Goal: Information Seeking & Learning: Learn about a topic

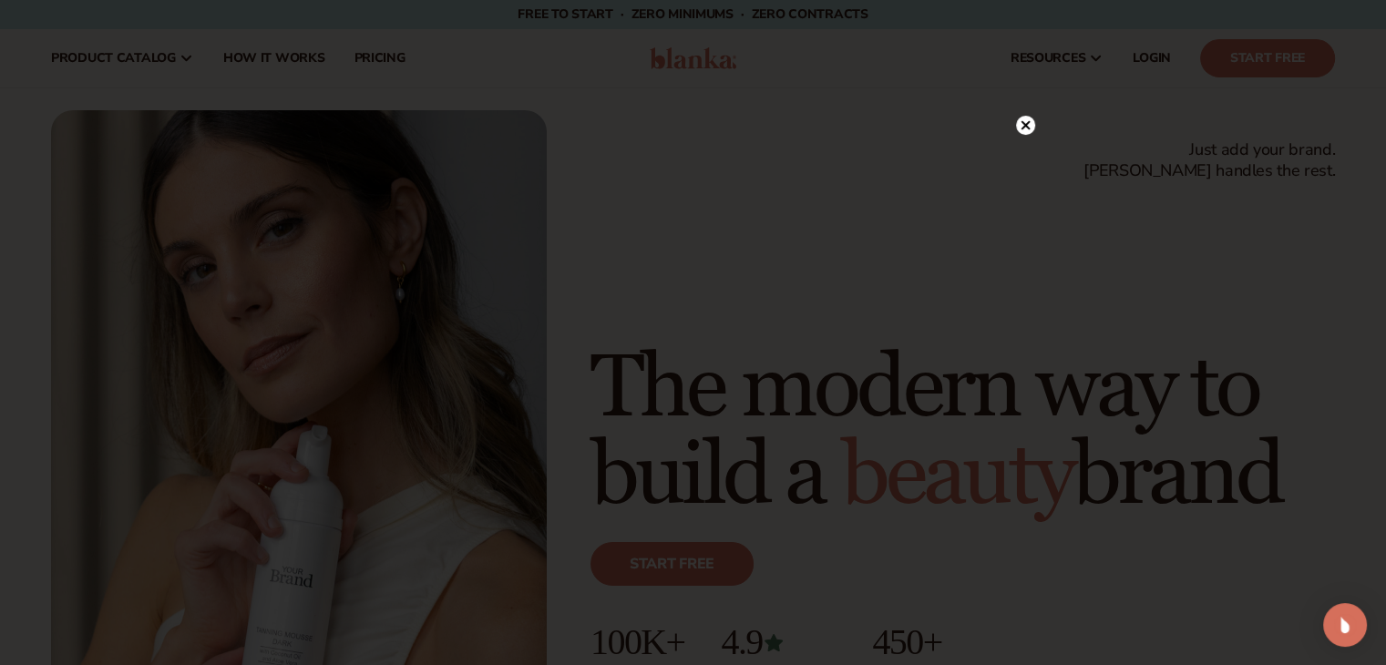
click at [1023, 124] on icon at bounding box center [1025, 124] width 9 height 9
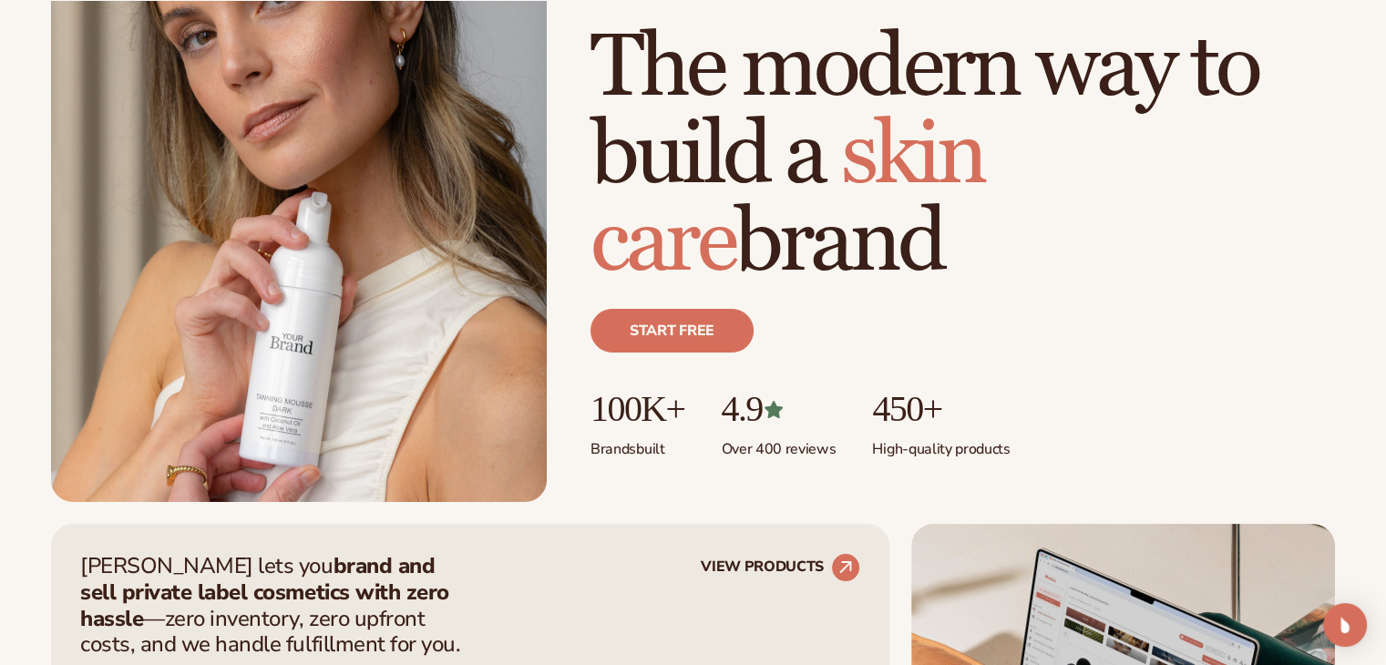
scroll to position [242, 0]
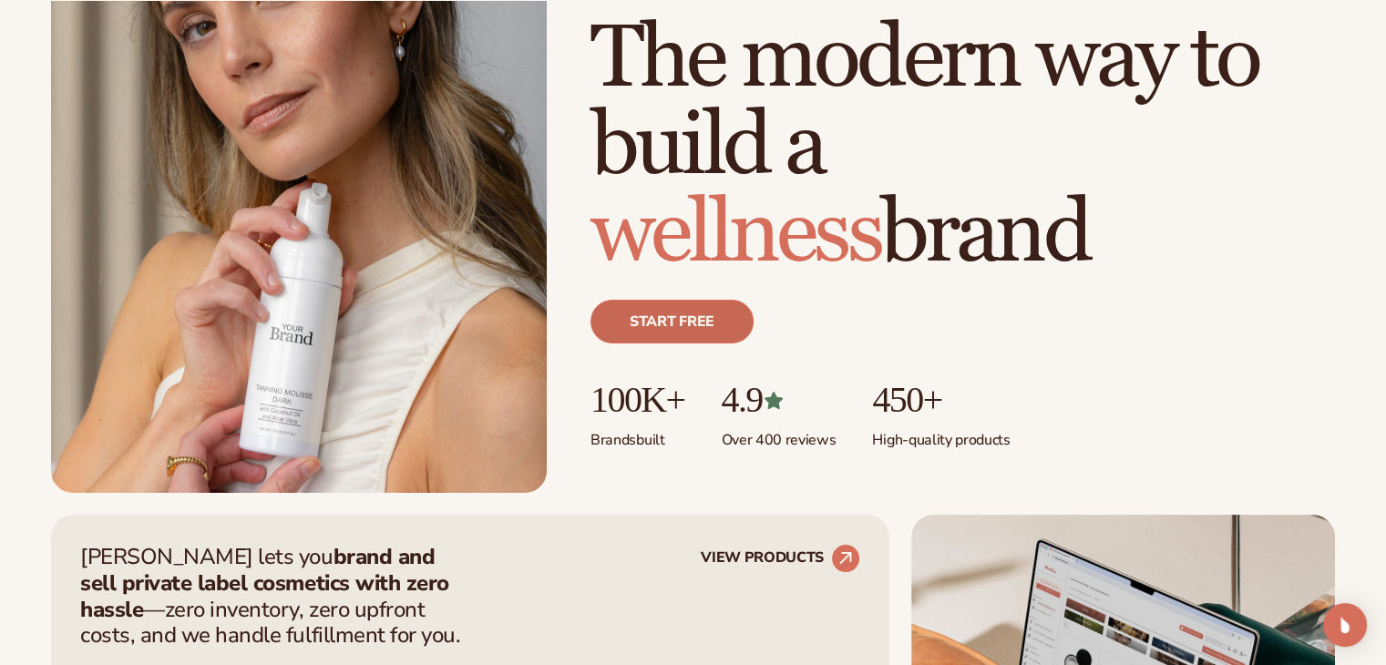
click at [637, 318] on link "Start free" at bounding box center [672, 322] width 163 height 44
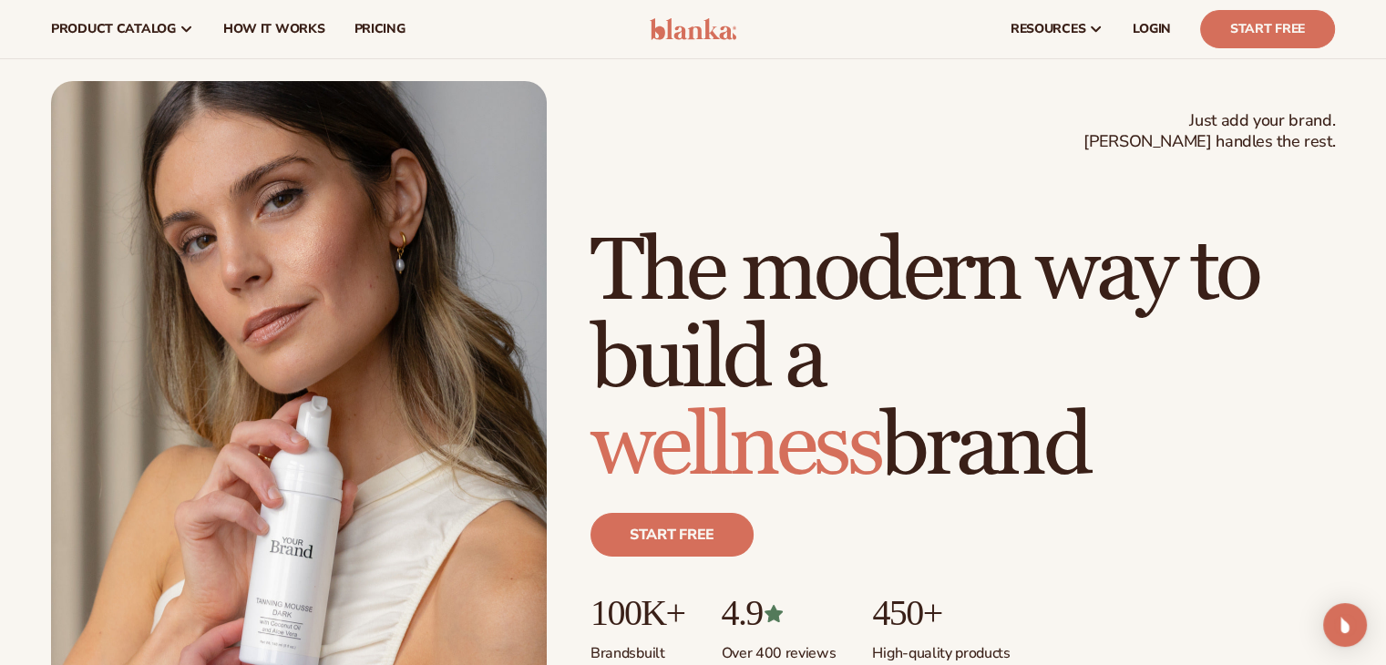
scroll to position [0, 0]
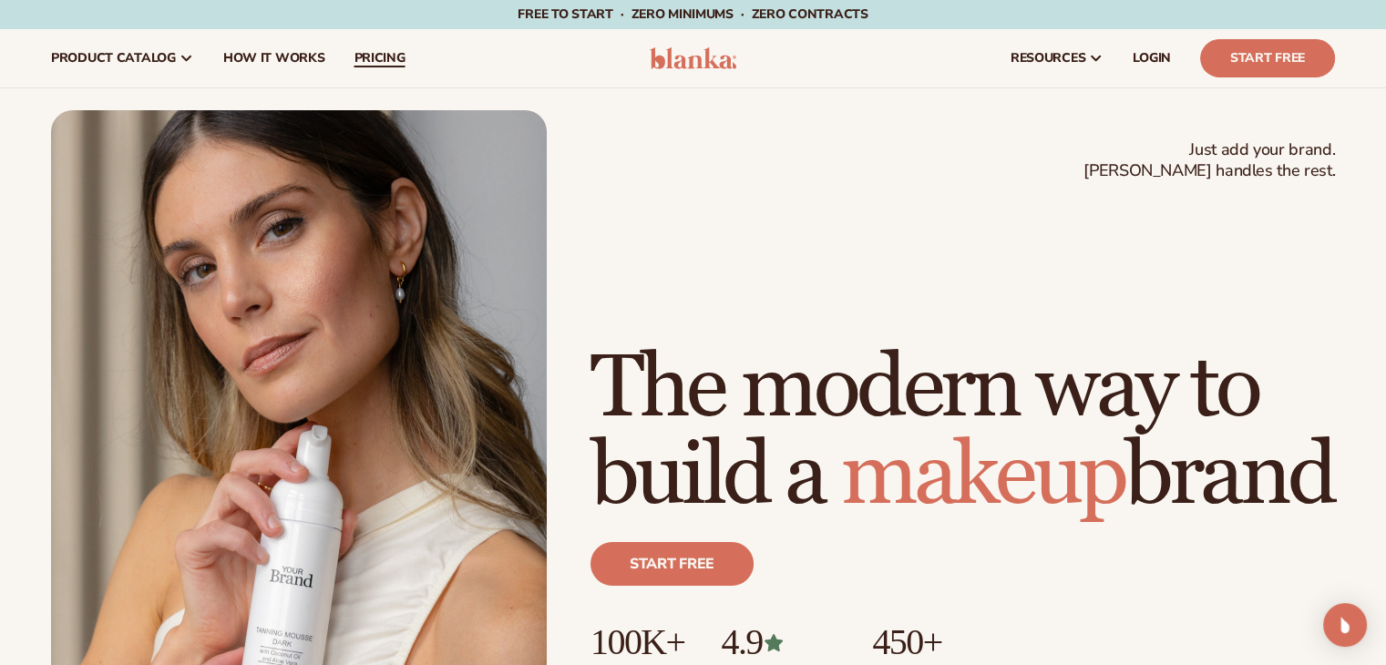
click at [400, 52] on span "pricing" at bounding box center [379, 58] width 51 height 15
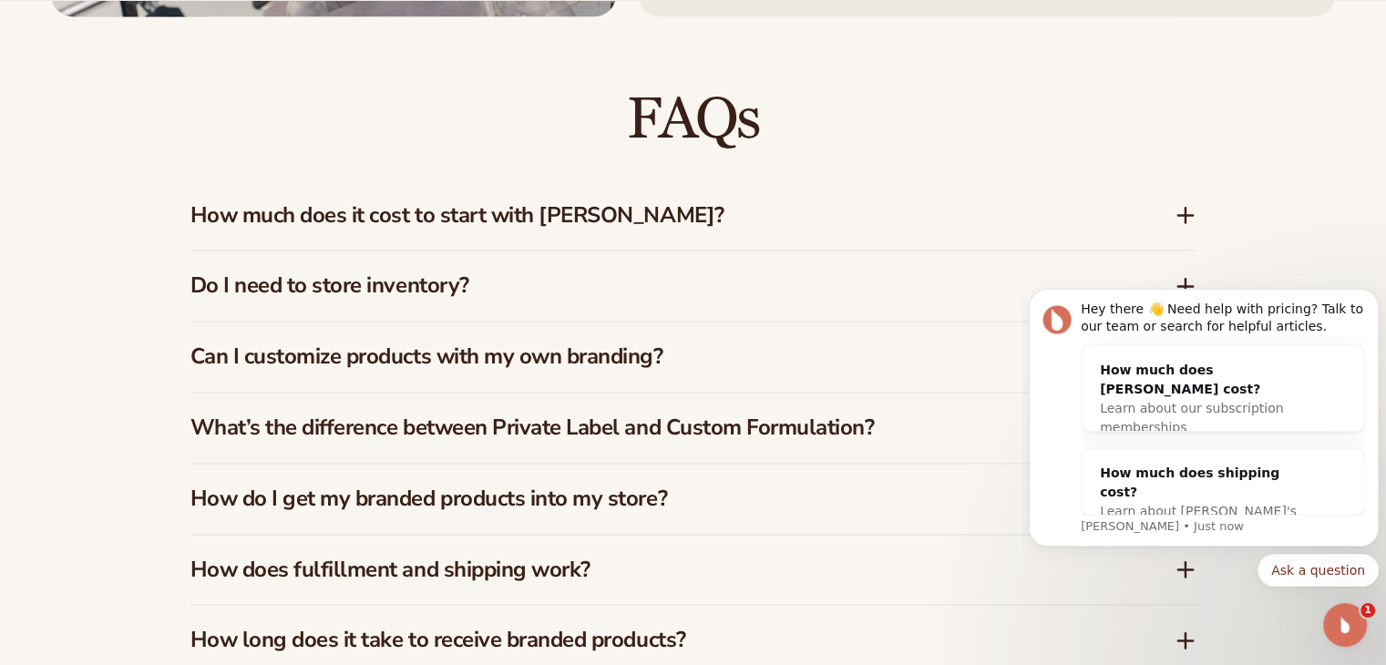
scroll to position [2612, 0]
click at [816, 220] on h3 "How much does it cost to start with [PERSON_NAME]?" at bounding box center [655, 214] width 930 height 26
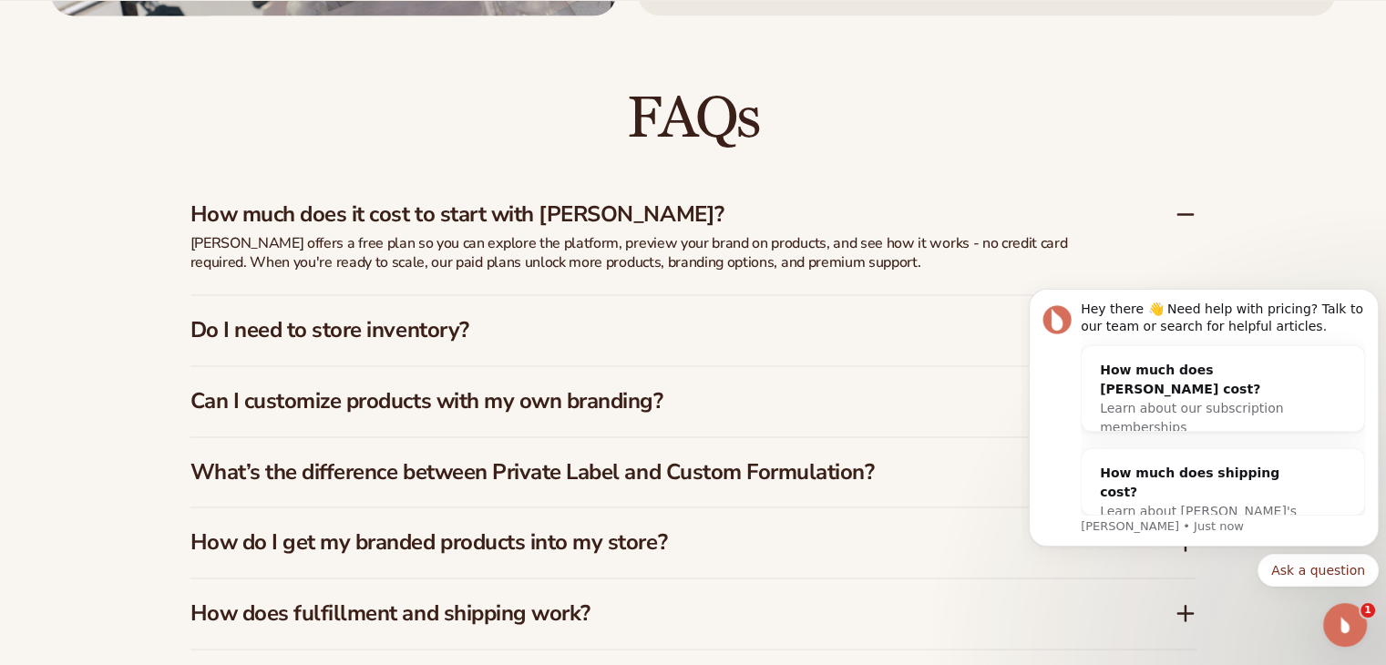
click at [816, 220] on h3 "How much does it cost to start with [PERSON_NAME]?" at bounding box center [655, 214] width 930 height 26
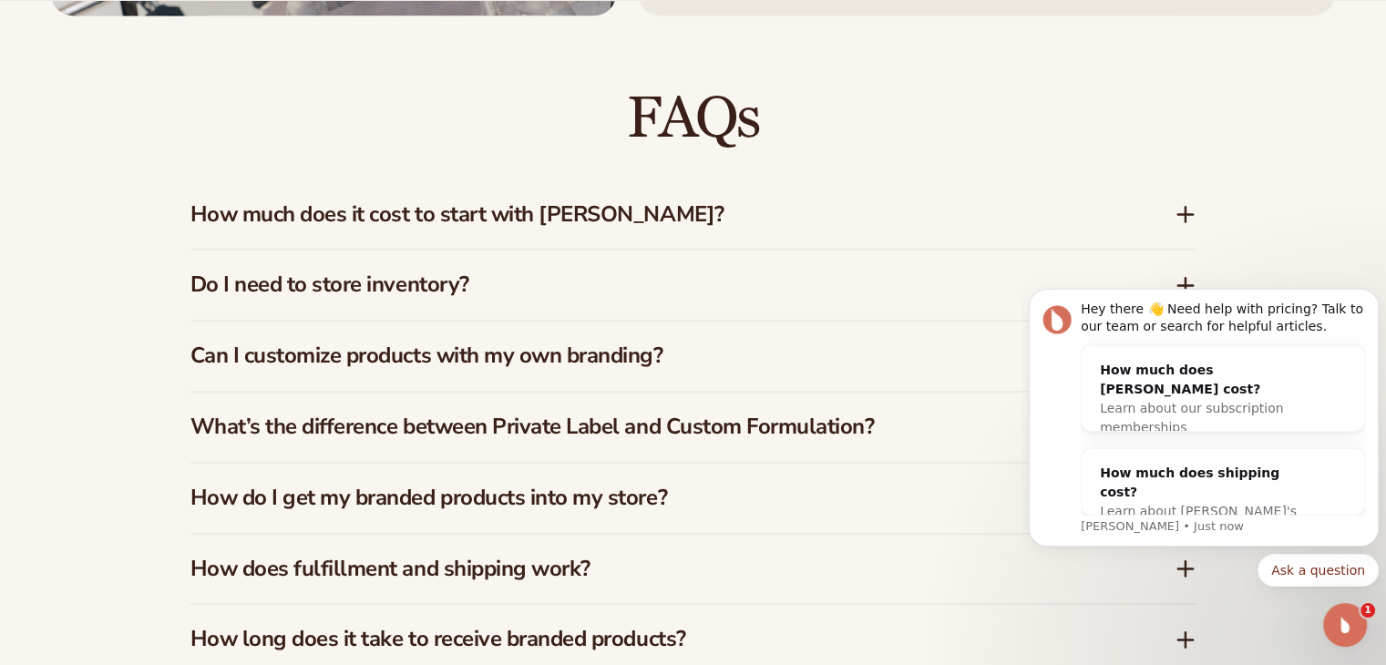
scroll to position [2673, 0]
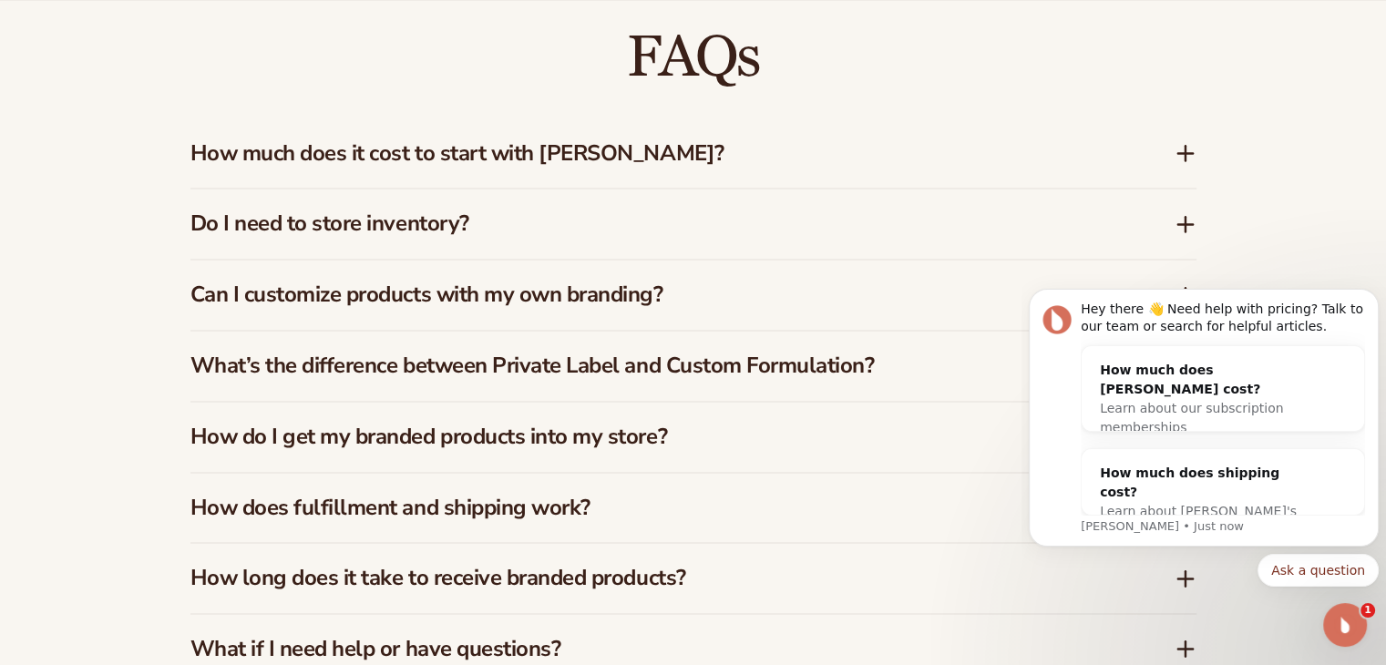
click at [817, 215] on h3 "Do I need to store inventory?" at bounding box center [655, 224] width 930 height 26
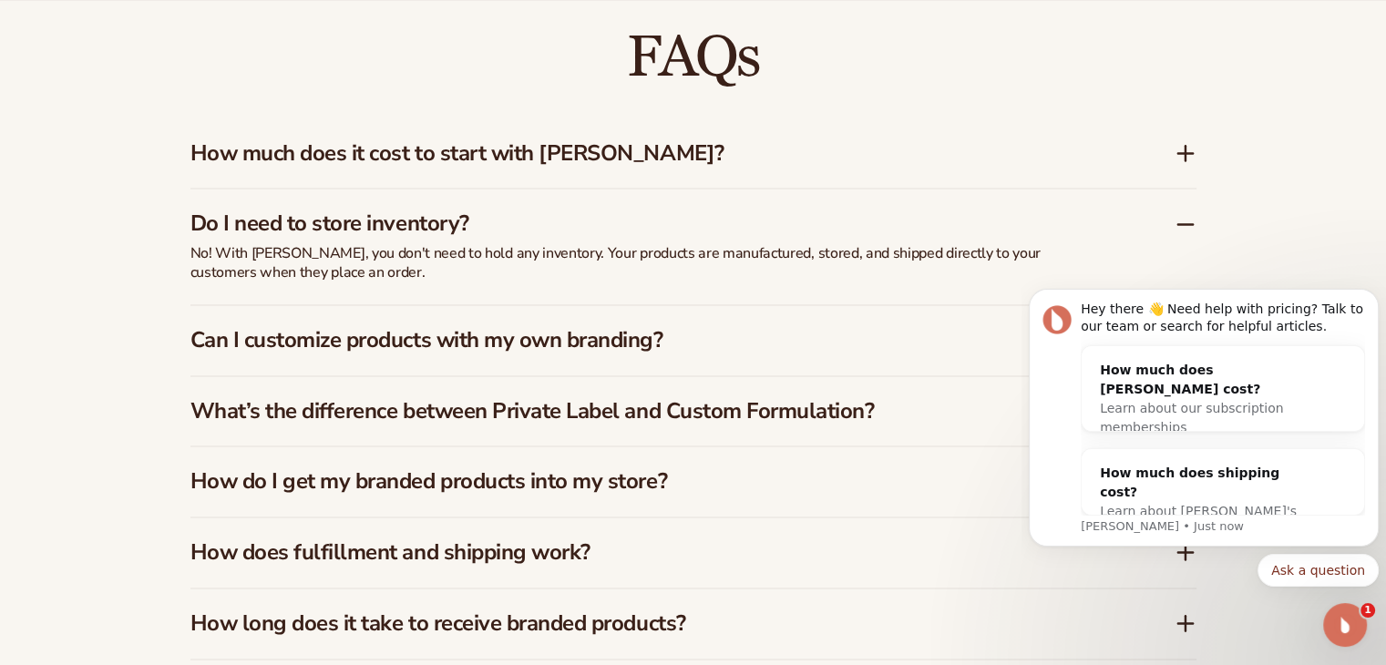
click at [817, 215] on h3 "Do I need to store inventory?" at bounding box center [655, 224] width 930 height 26
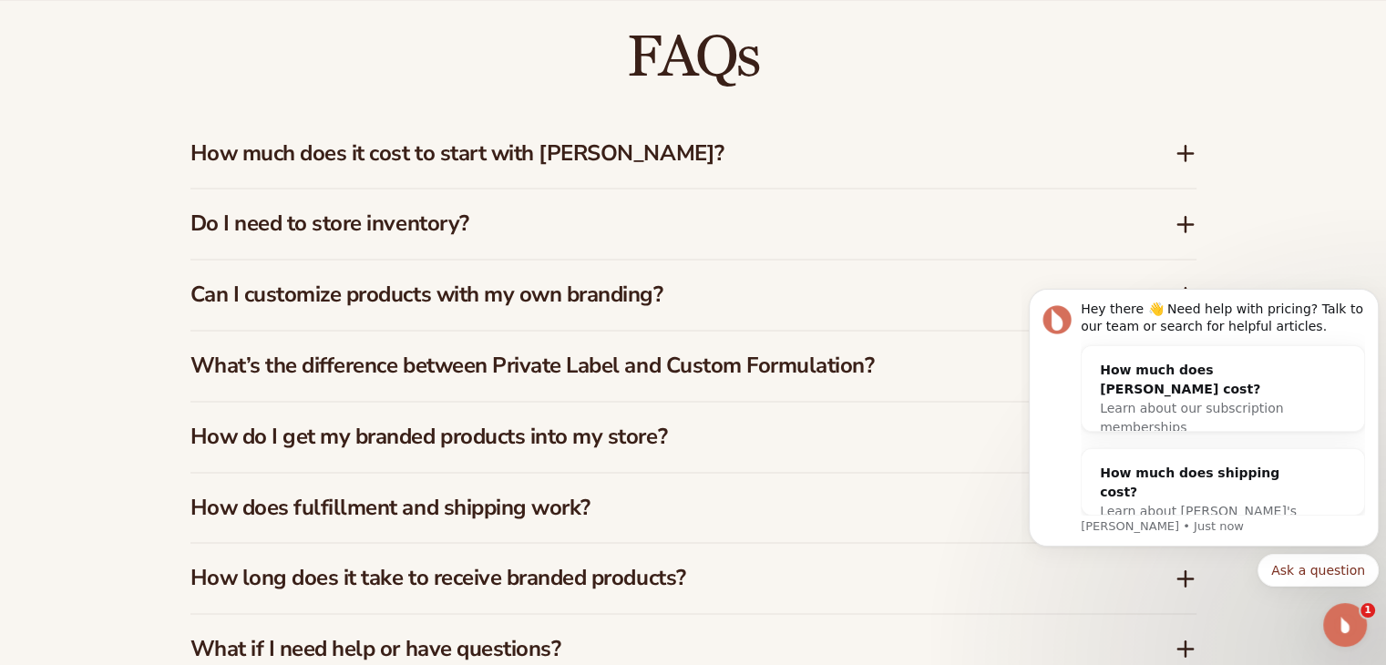
scroll to position [2734, 0]
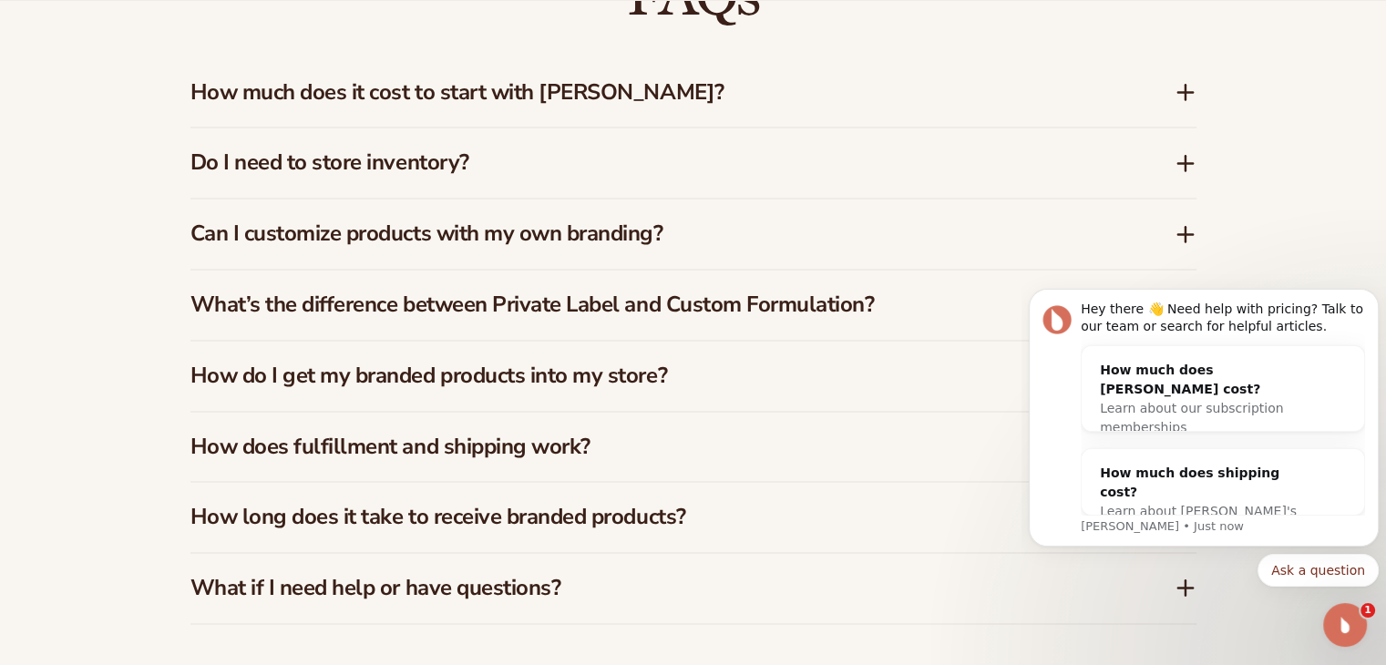
click at [824, 246] on div "Can I customize products with my own branding?" at bounding box center [693, 234] width 1006 height 70
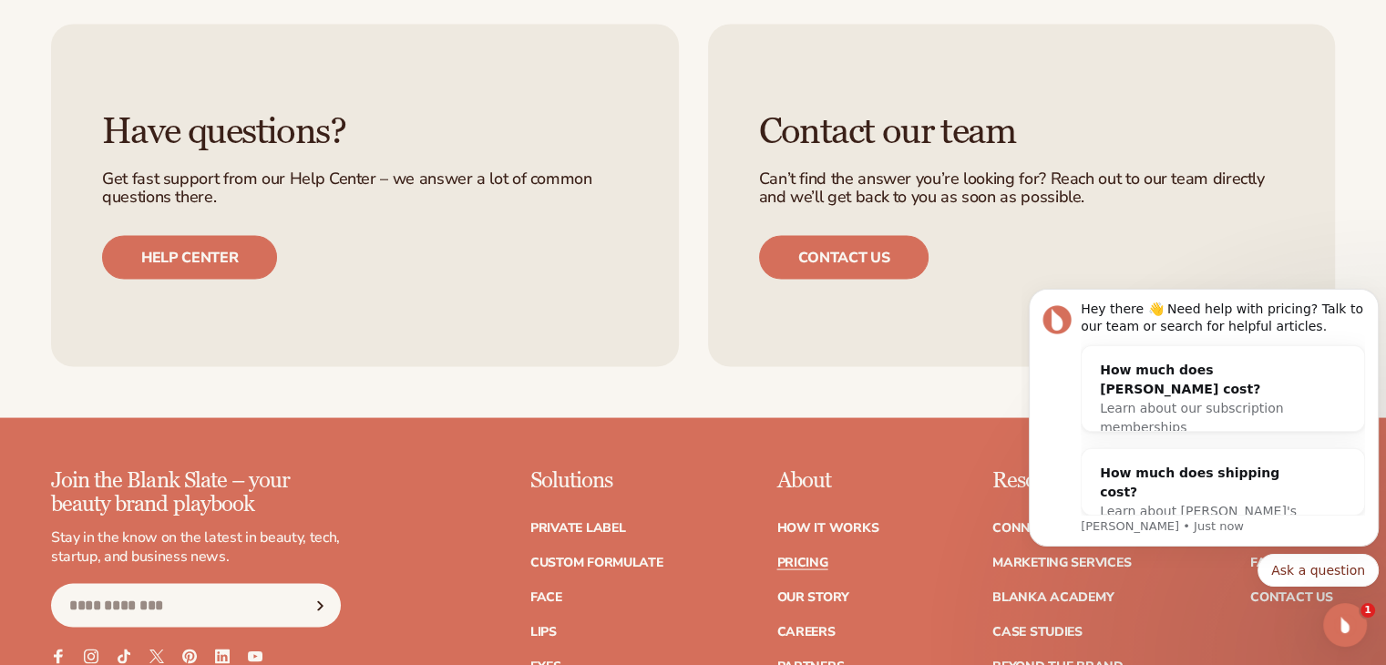
scroll to position [3523, 0]
